Goal: Obtain resource: Download file/media

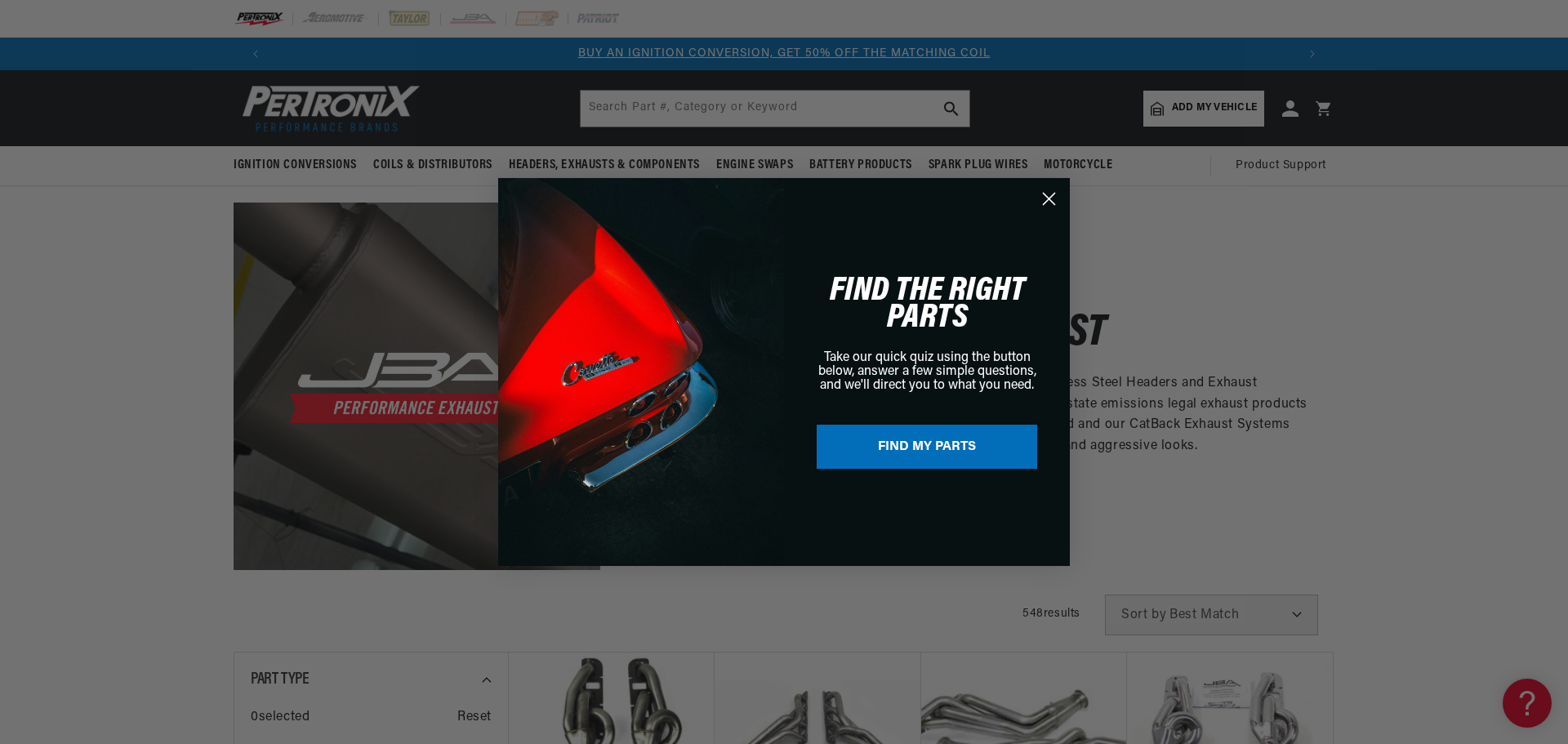
drag, startPoint x: 1051, startPoint y: 196, endPoint x: 1065, endPoint y: 177, distance: 23.6
click at [1051, 196] on circle "Close dialog" at bounding box center [1049, 199] width 27 height 27
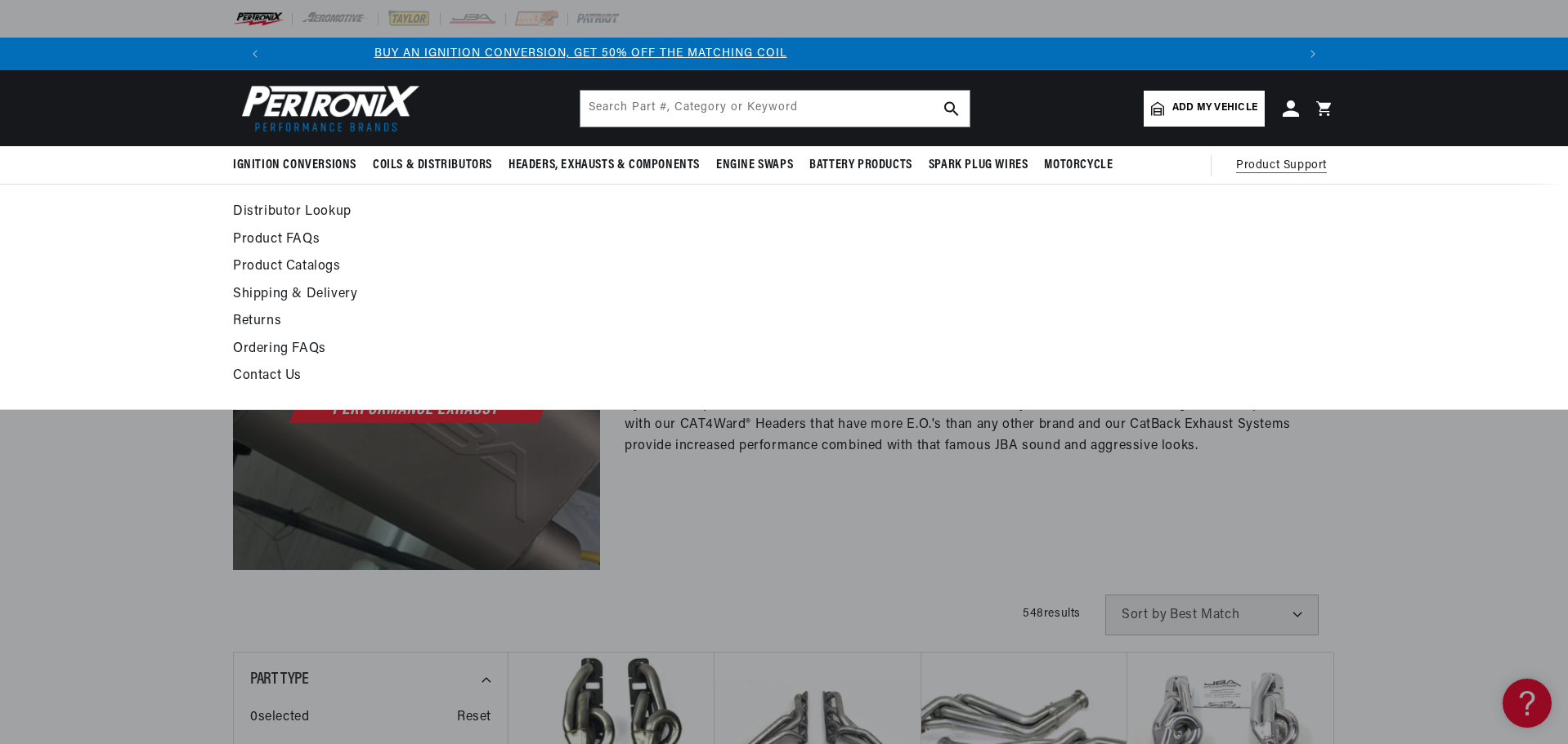
click at [1262, 175] on span "Product Support" at bounding box center [1281, 166] width 90 height 18
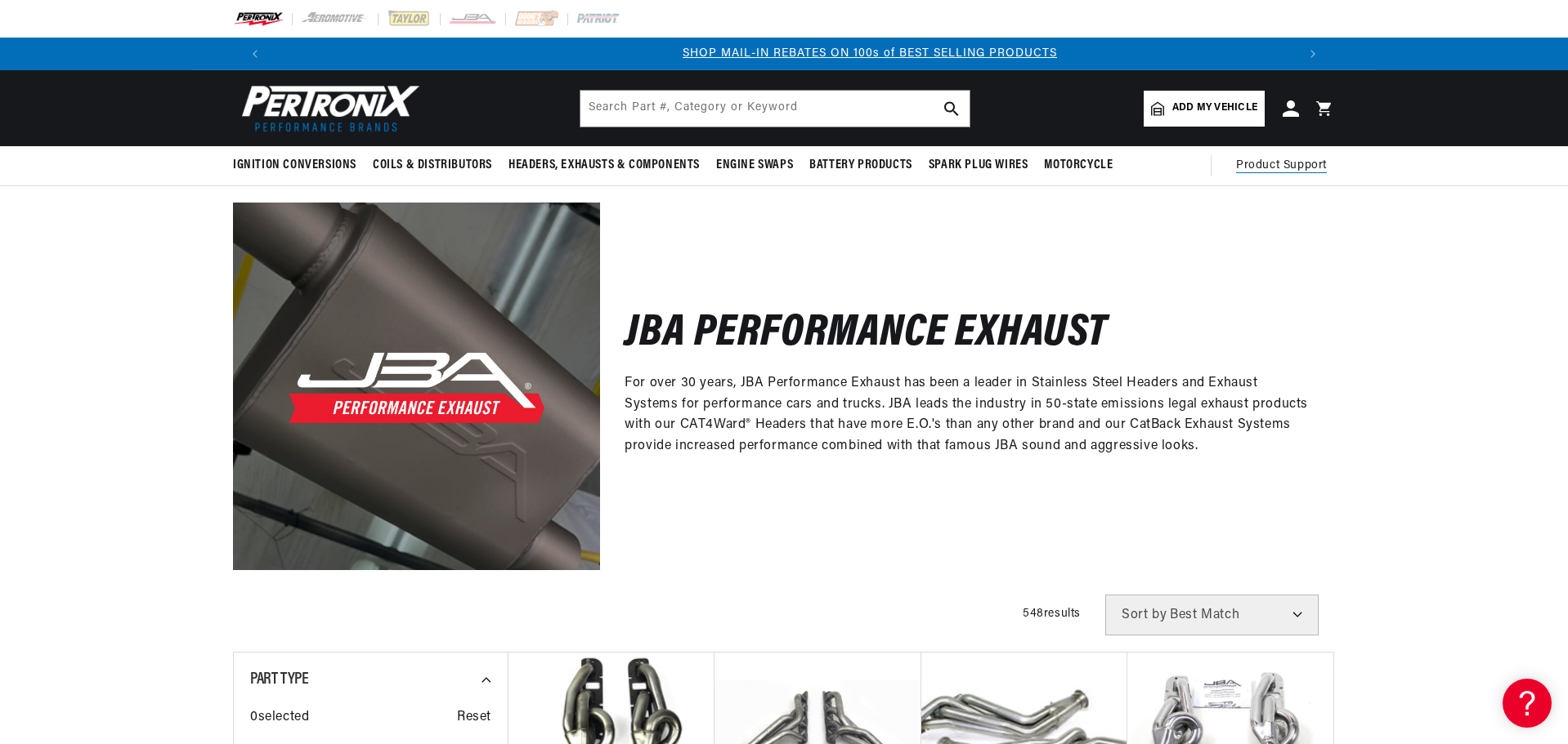
scroll to position [0, 1022]
click at [1256, 165] on span "Product Support" at bounding box center [1281, 166] width 90 height 18
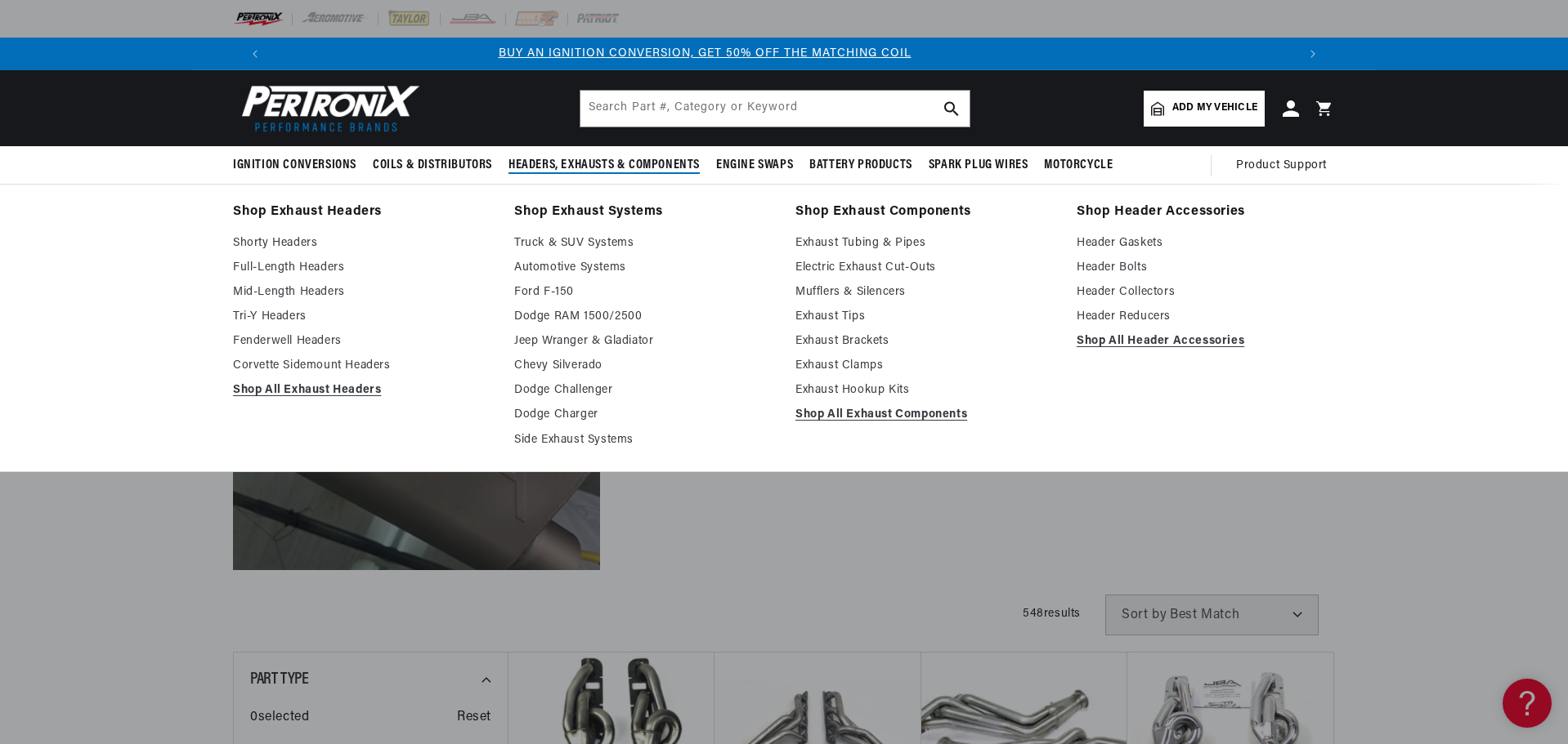
scroll to position [0, 0]
click at [278, 245] on link "Shorty Headers" at bounding box center [362, 244] width 258 height 20
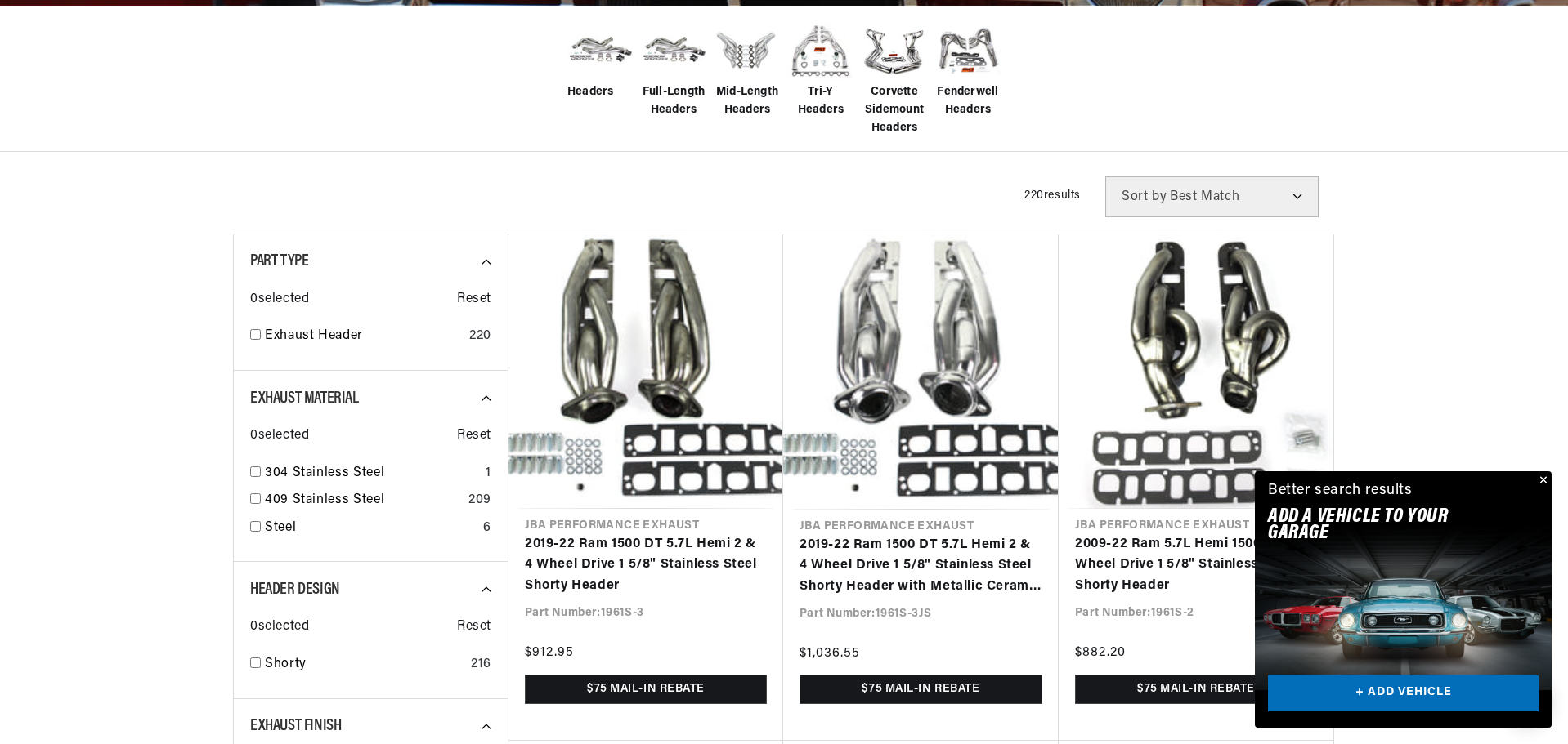
scroll to position [408, 0]
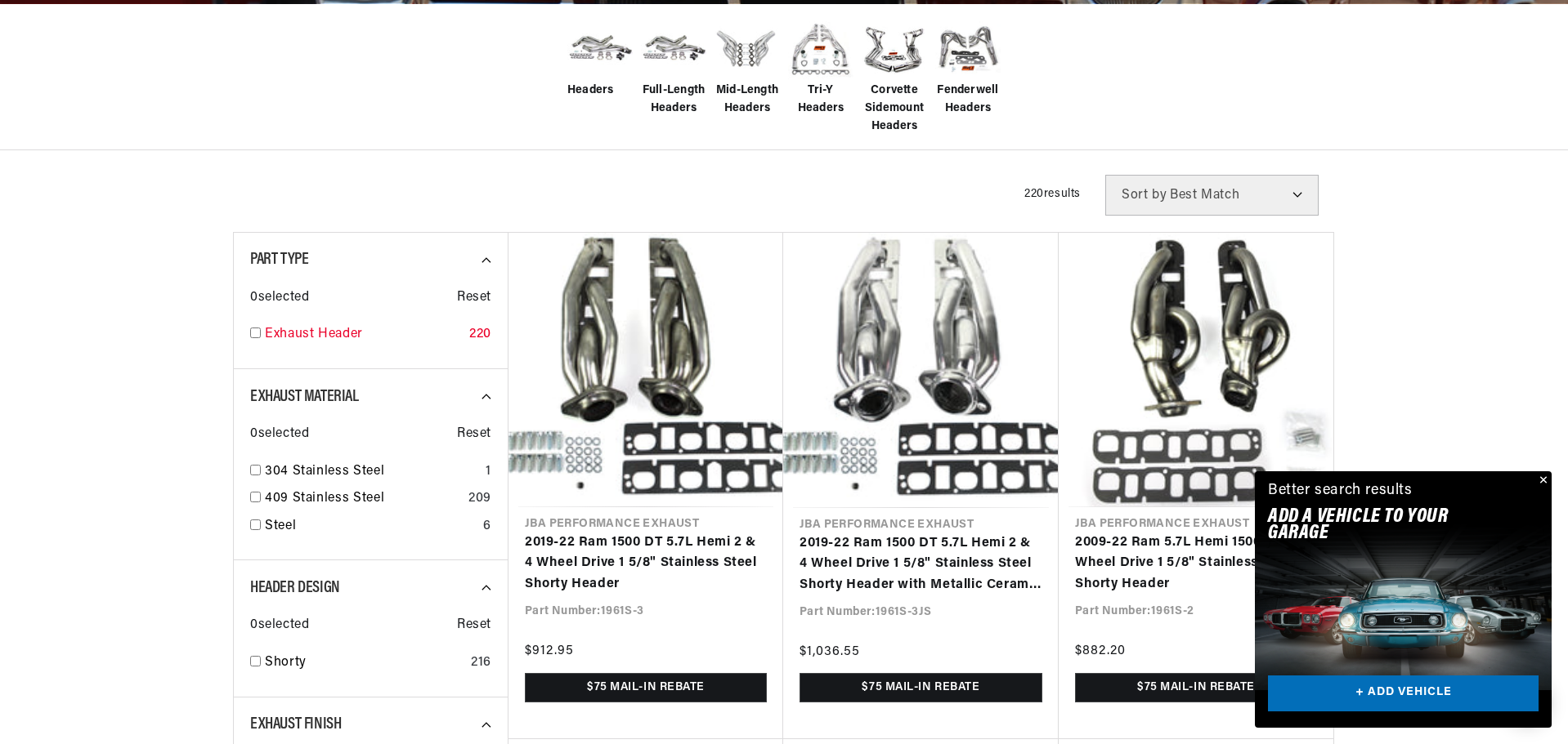
click at [259, 334] on input "checkbox" at bounding box center [255, 332] width 10 height 10
checkbox input "true"
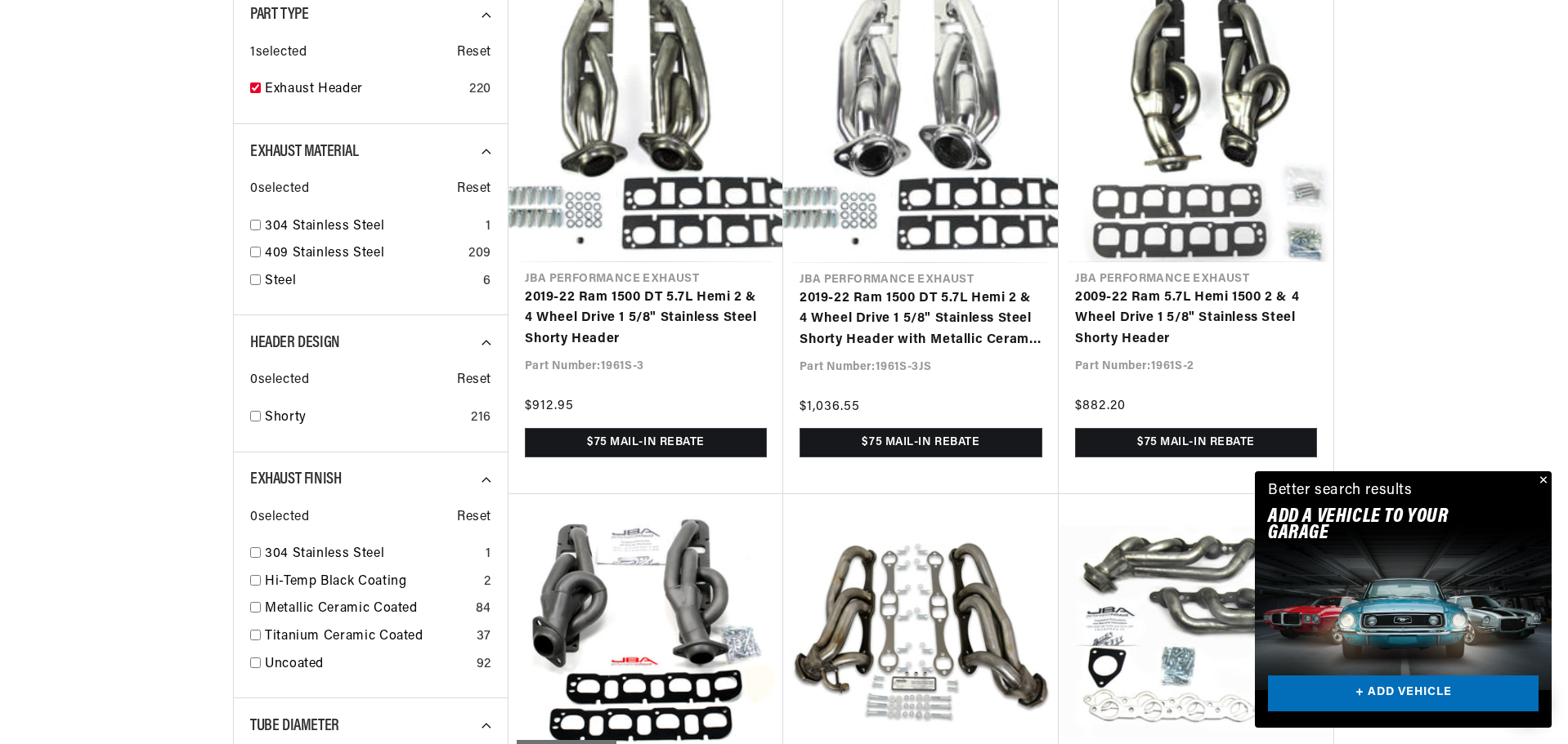
scroll to position [735, 0]
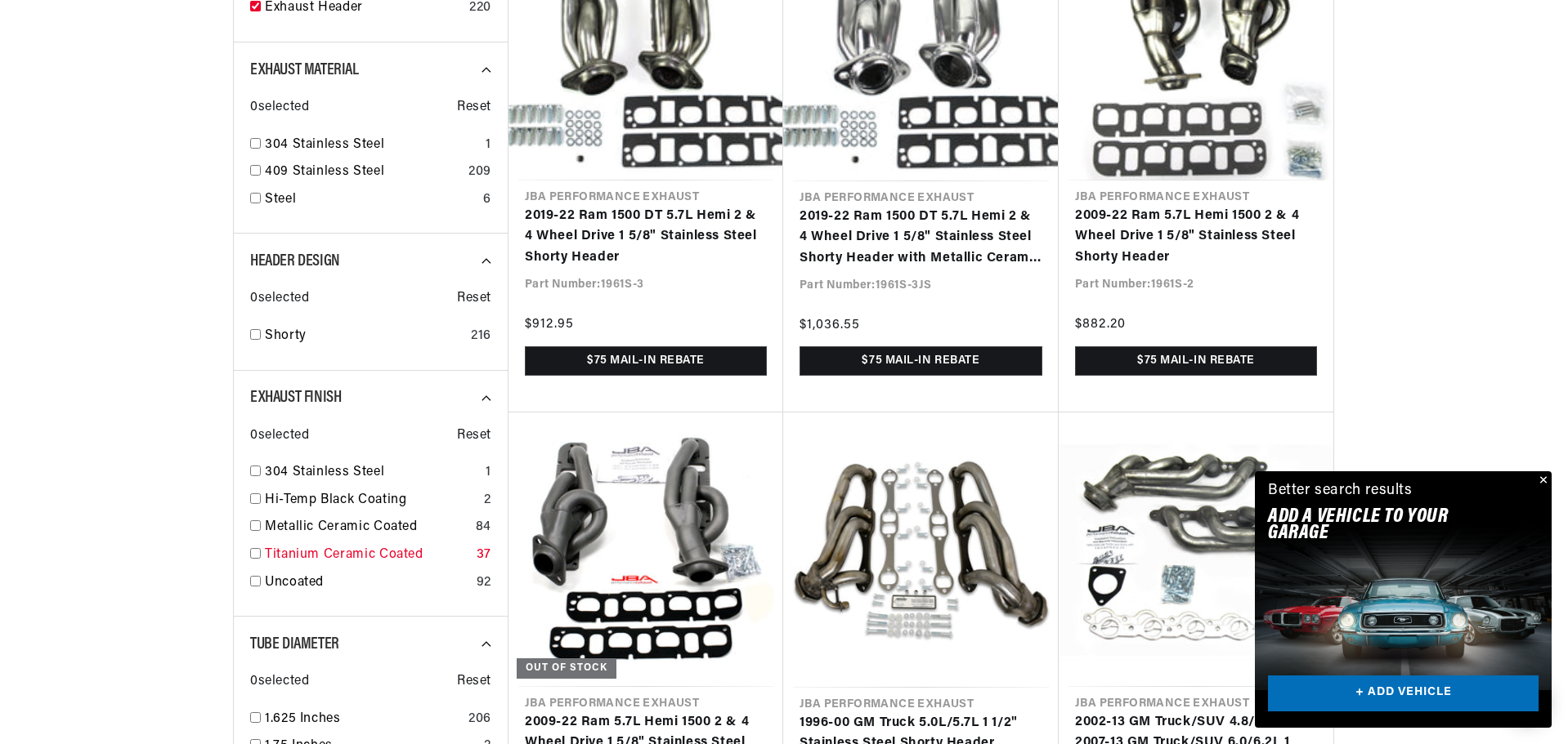
click at [258, 554] on input "checkbox" at bounding box center [255, 553] width 10 height 10
checkbox input "true"
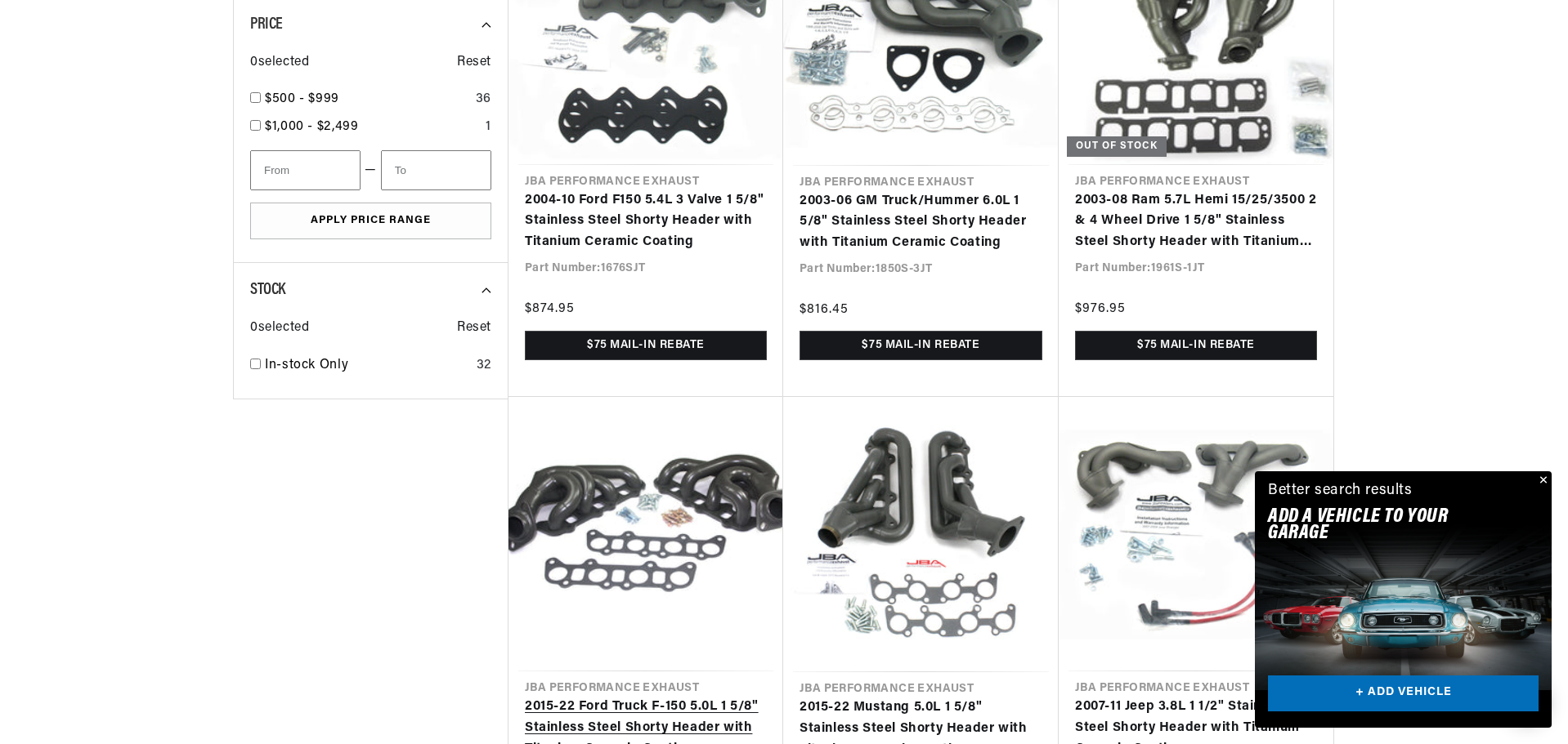
scroll to position [1798, 0]
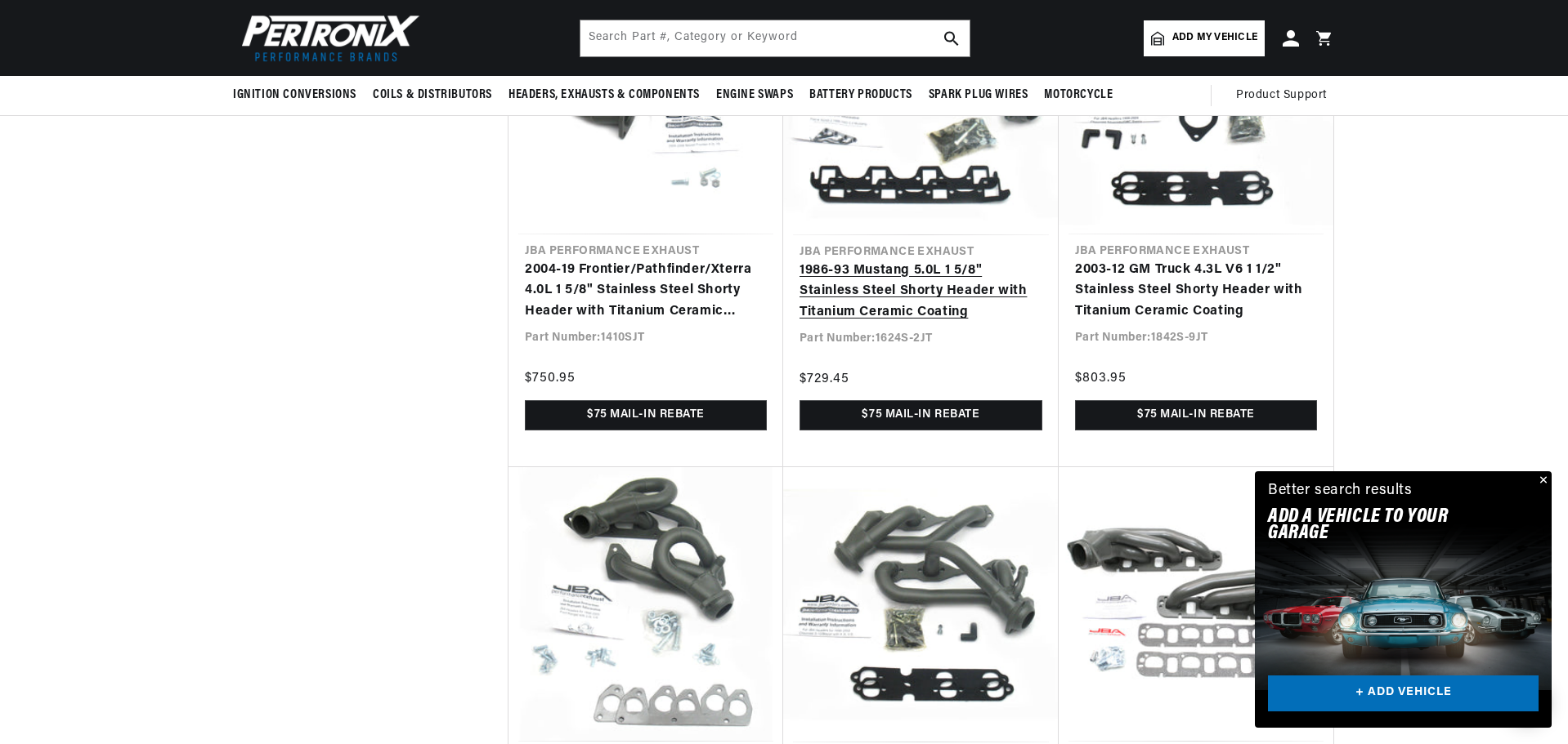
click at [874, 298] on link "1986-93 Mustang 5.0L 1 5/8" Stainless Steel Shorty Header with Titanium Ceramic…" at bounding box center [921, 292] width 243 height 63
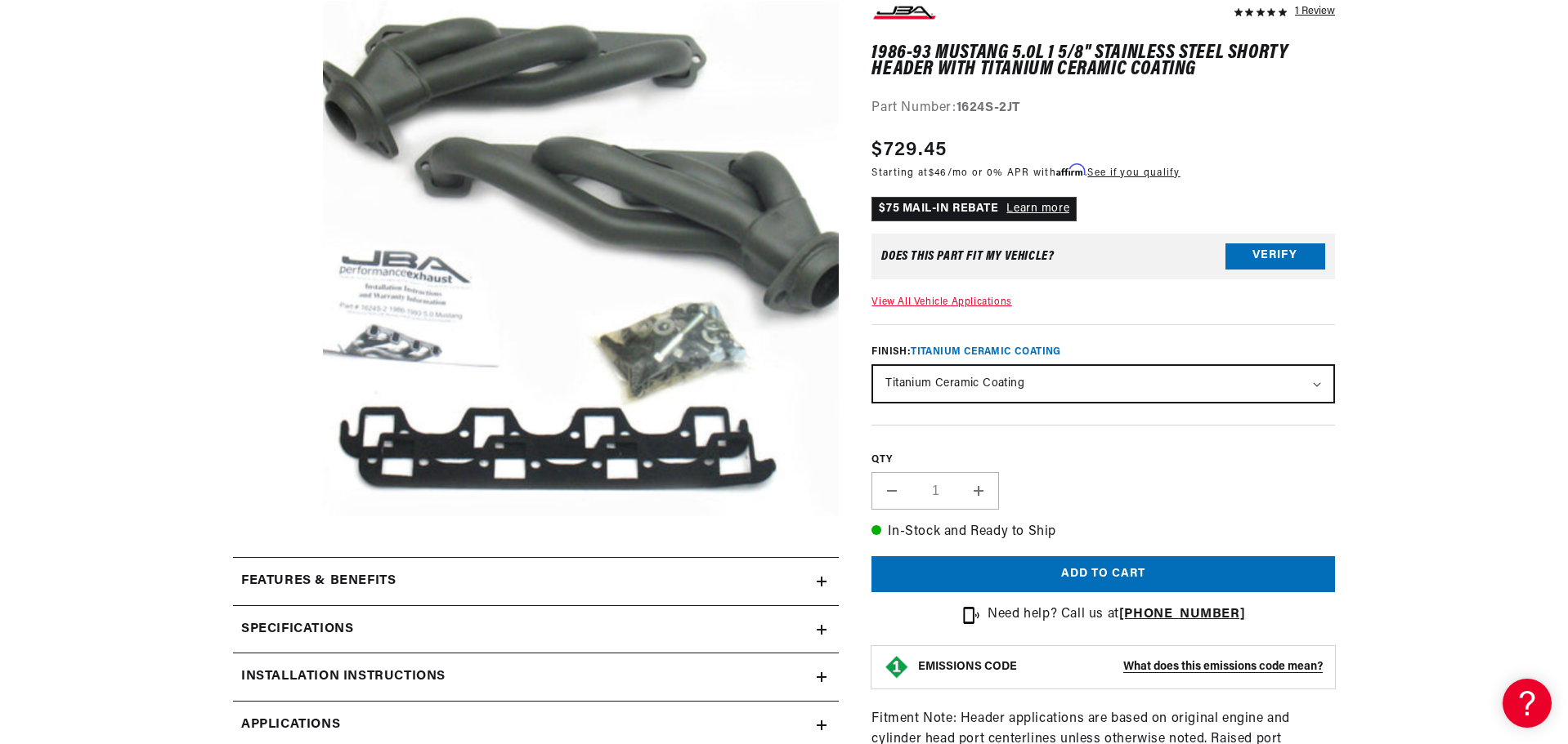
scroll to position [408, 0]
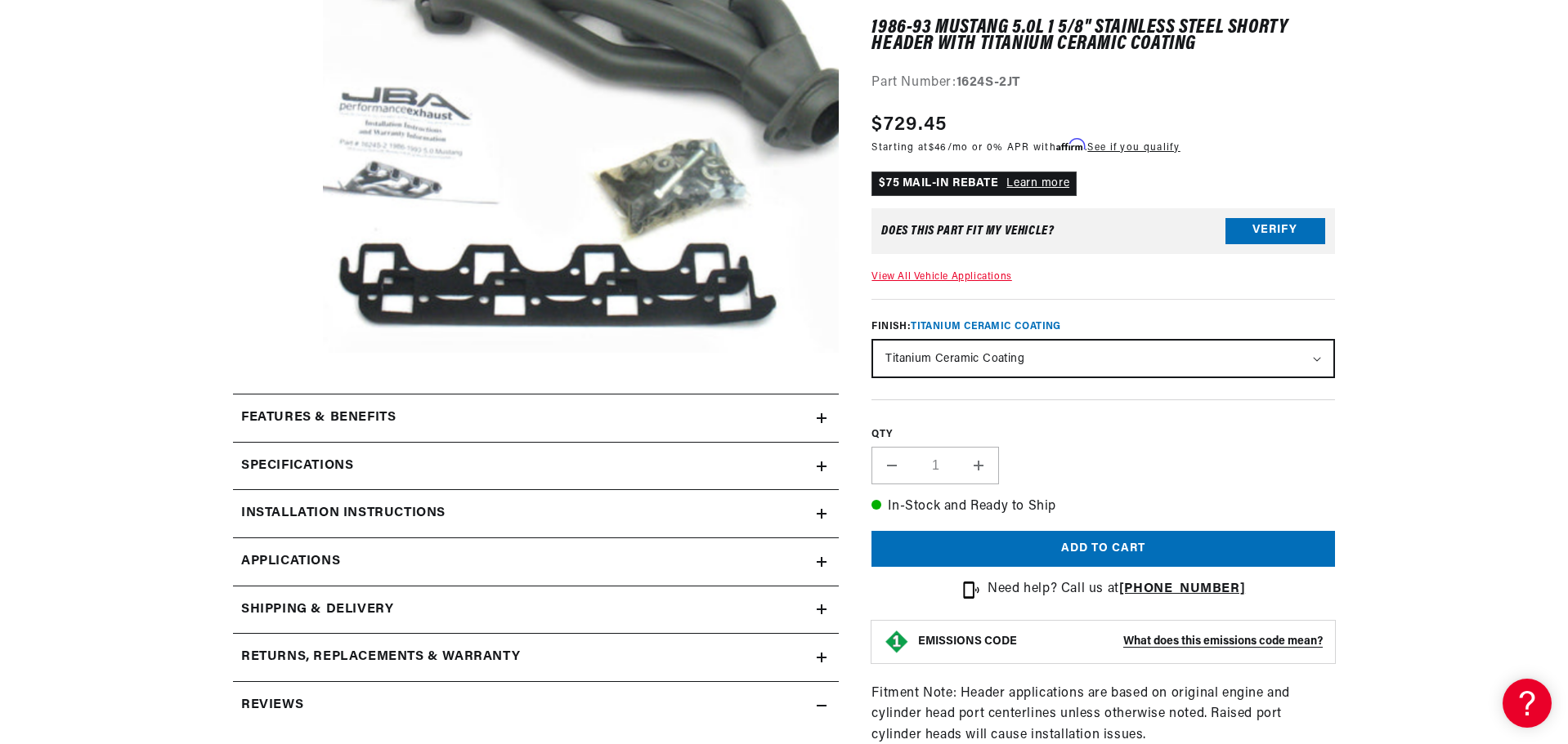
click at [820, 508] on summary "Installation instructions" at bounding box center [536, 514] width 605 height 48
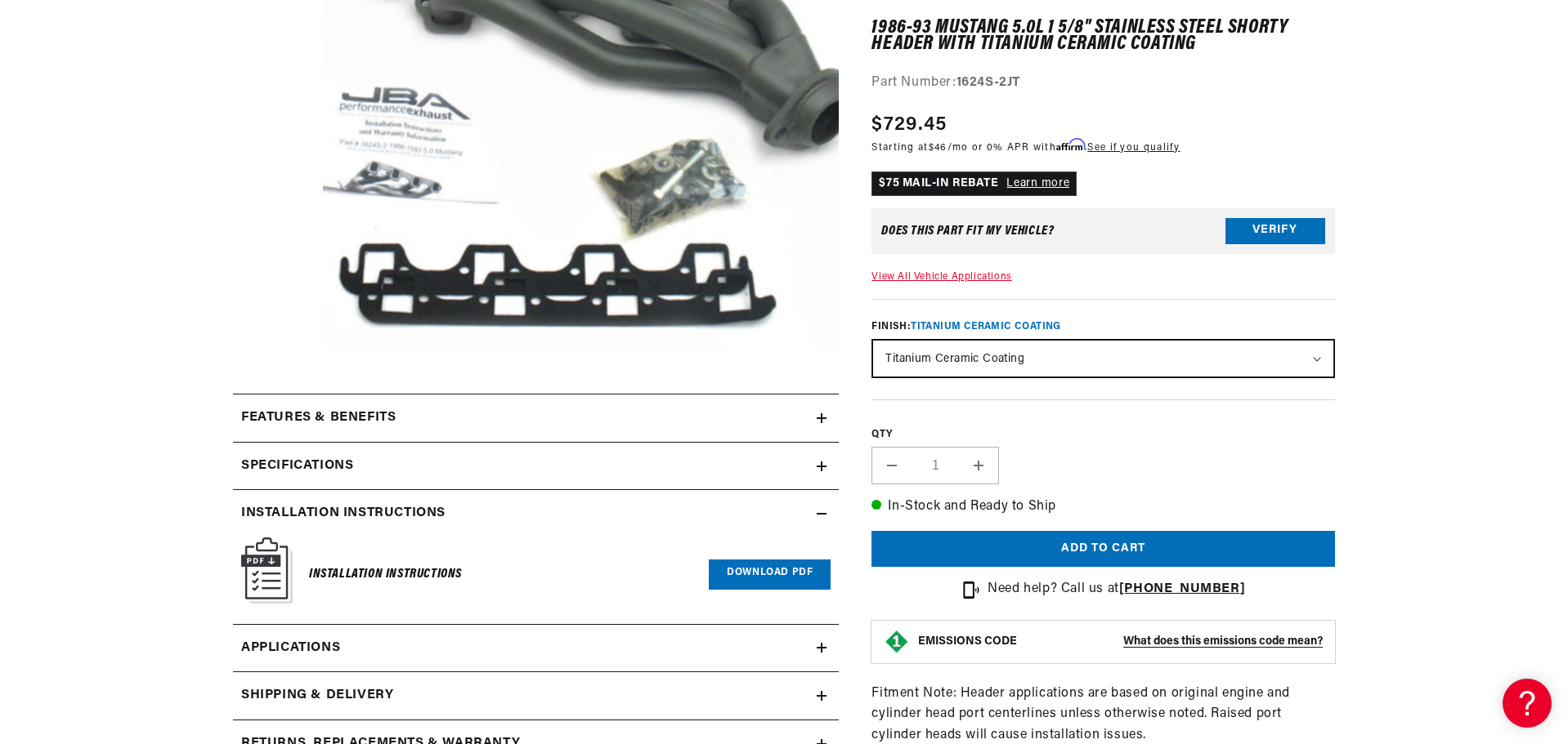
scroll to position [0, 1004]
click at [766, 571] on link "Download PDF" at bounding box center [770, 575] width 122 height 30
